Goal: Transaction & Acquisition: Subscribe to service/newsletter

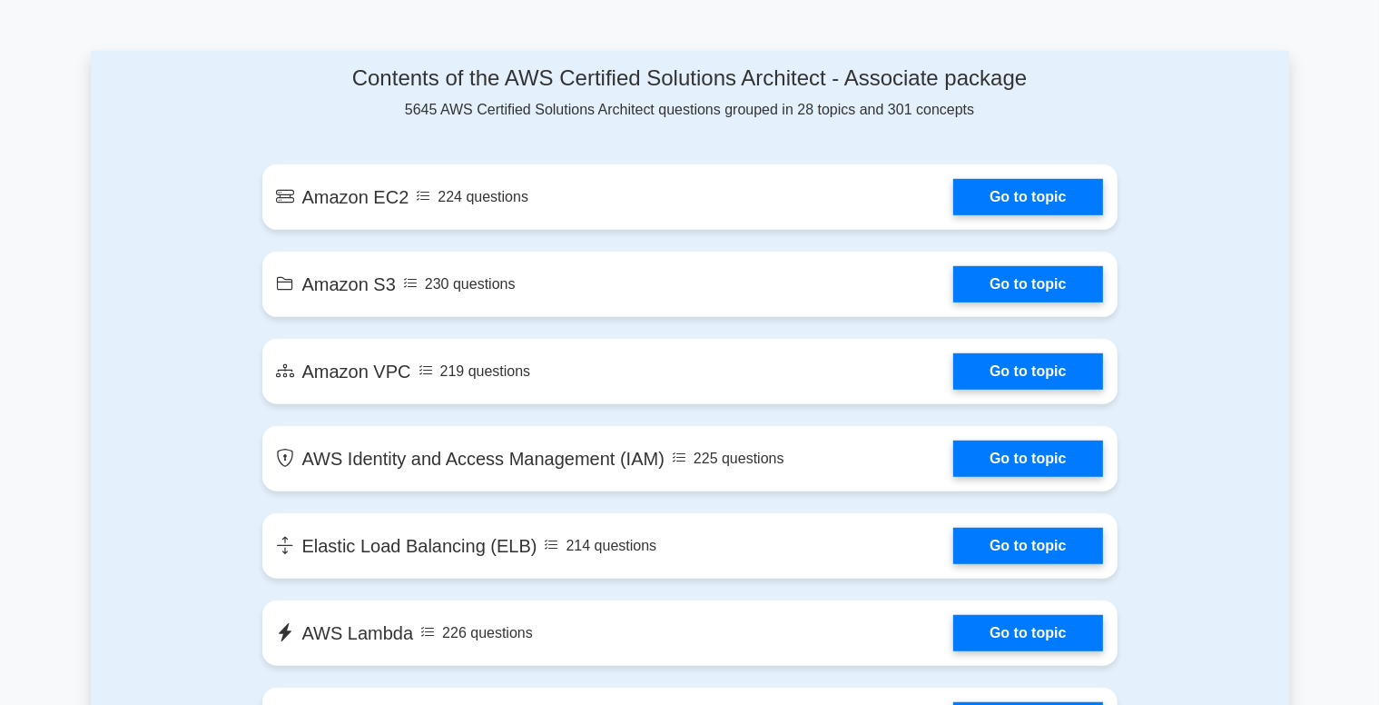
scroll to position [955, 0]
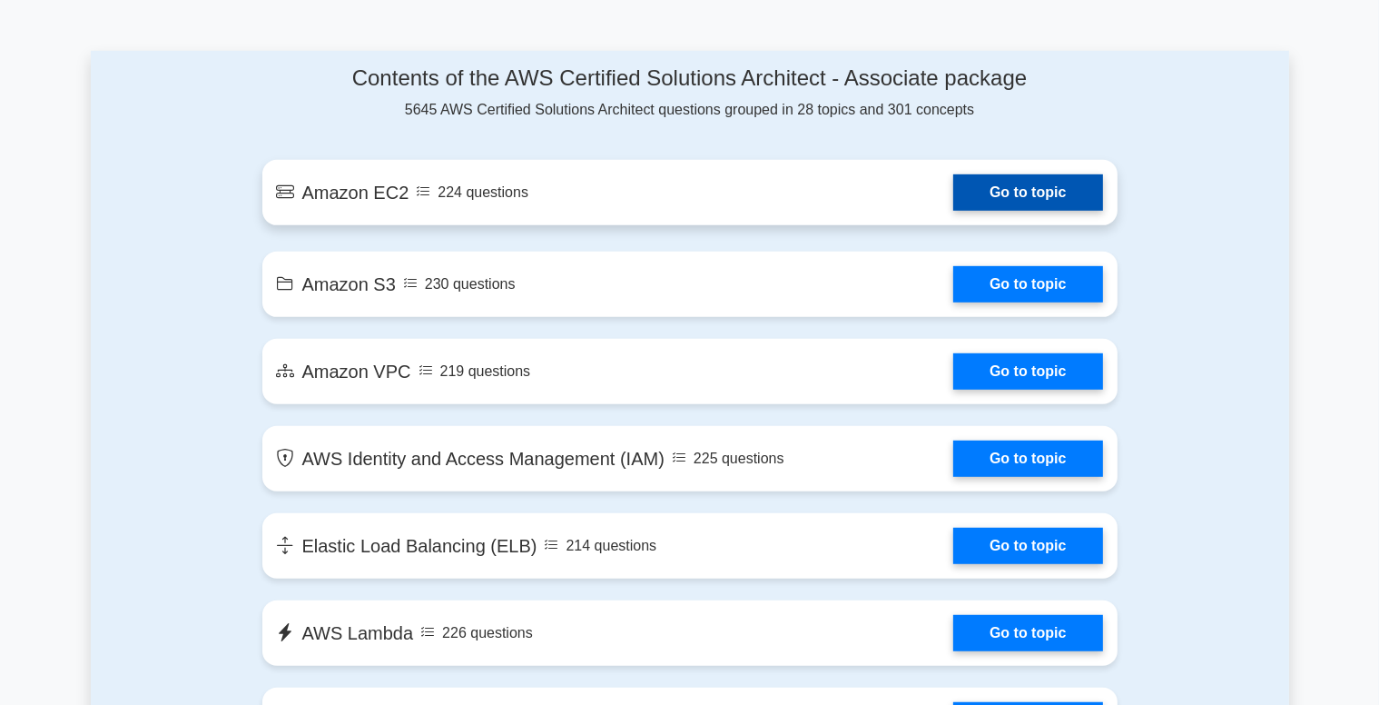
click at [1032, 208] on link "Go to topic" at bounding box center [1027, 192] width 149 height 36
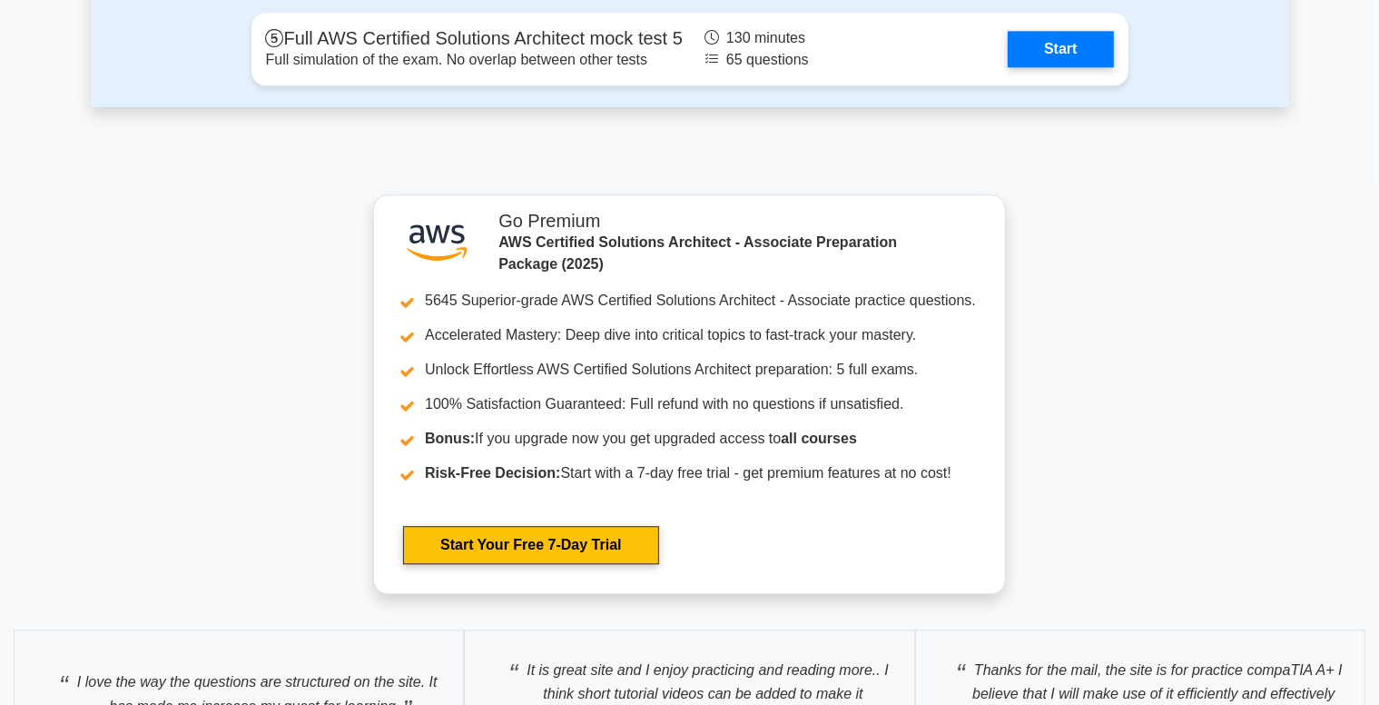
scroll to position [4664, 0]
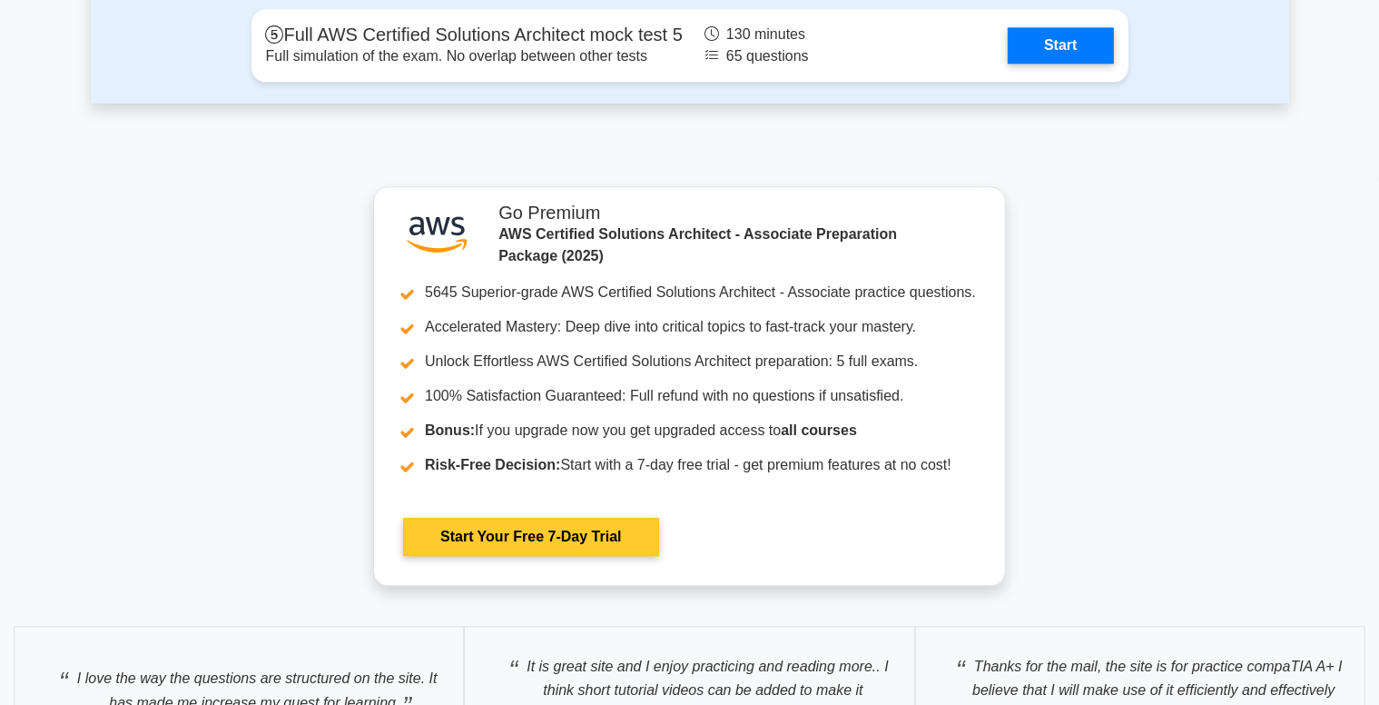
click at [519, 535] on link "Start Your Free 7-Day Trial" at bounding box center [530, 537] width 255 height 38
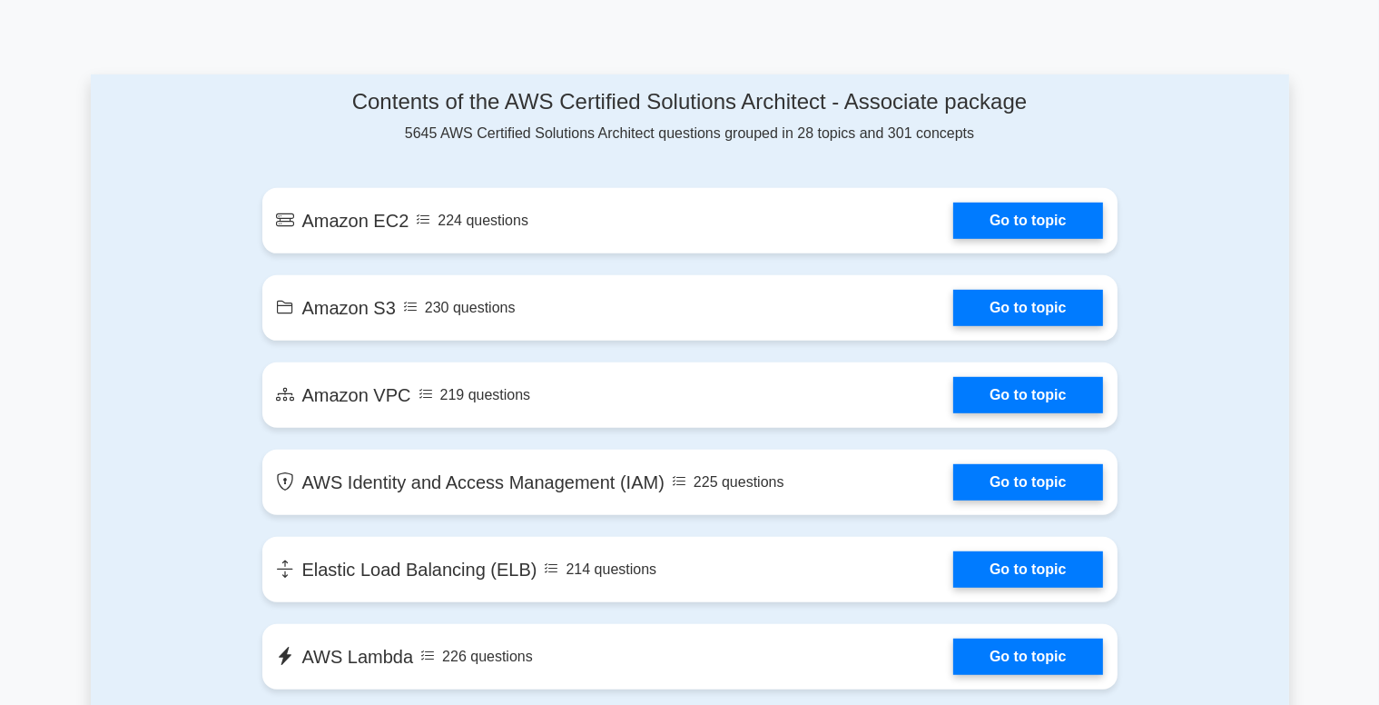
scroll to position [936, 0]
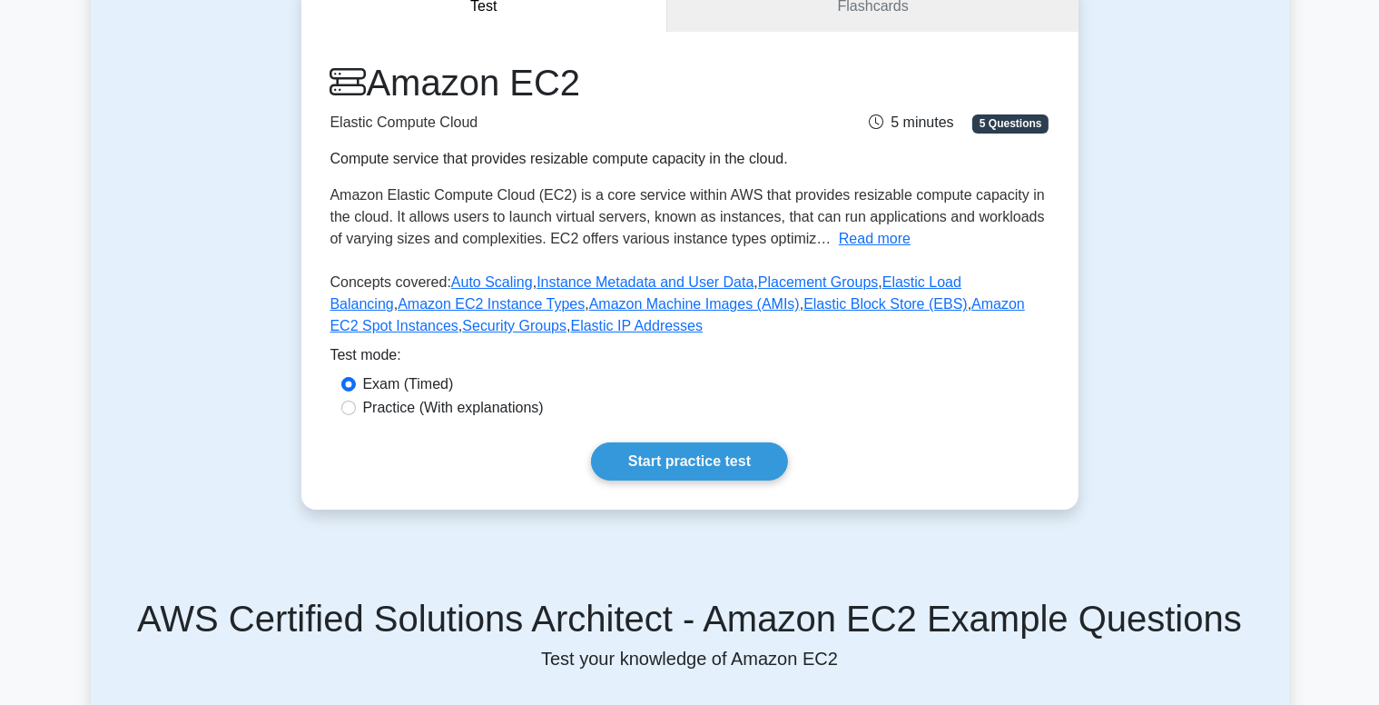
scroll to position [197, 0]
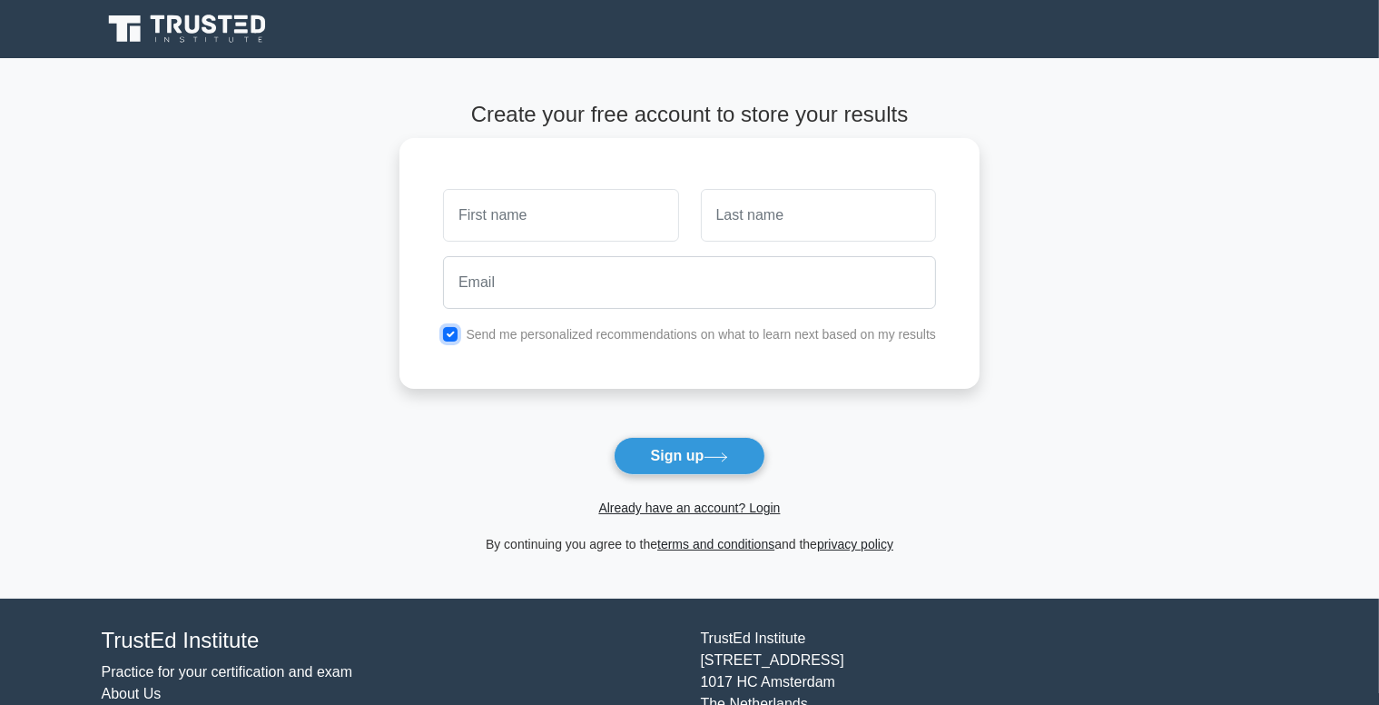
click at [450, 335] on input "checkbox" at bounding box center [450, 334] width 15 height 15
checkbox input "false"
